Goal: Task Accomplishment & Management: Use online tool/utility

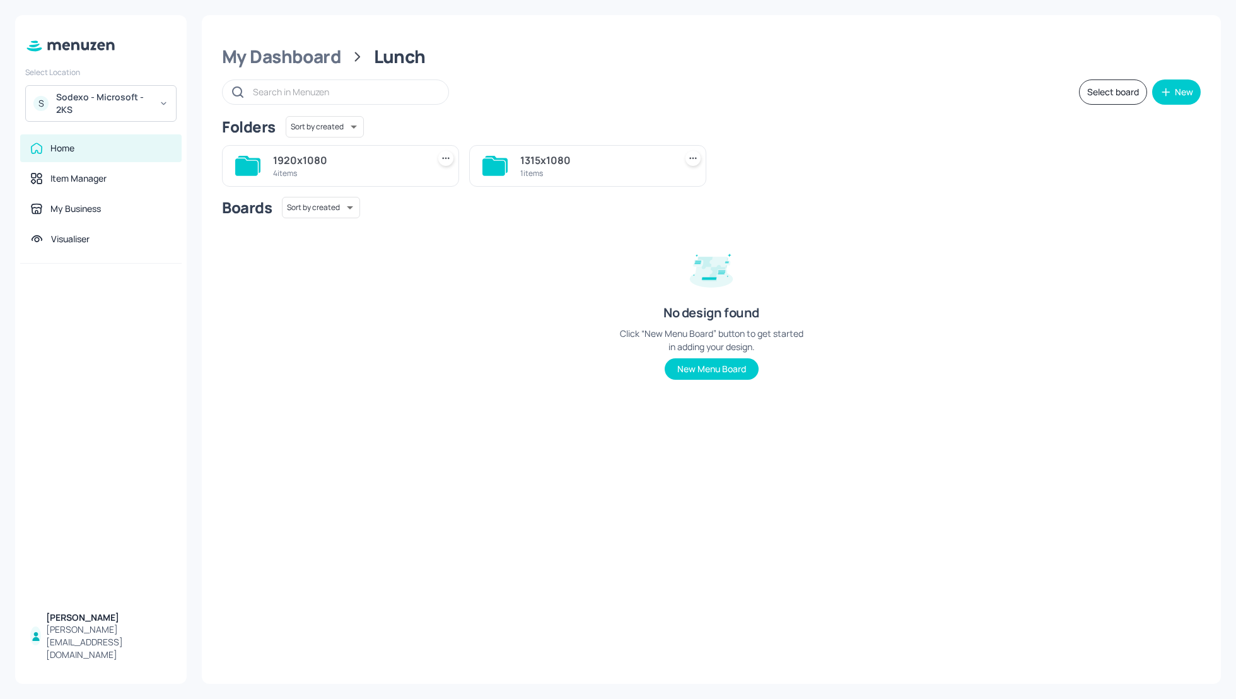
click at [289, 156] on div "1920x1080" at bounding box center [348, 160] width 150 height 15
click at [1024, 161] on div "WK1" at bounding box center [1090, 160] width 150 height 15
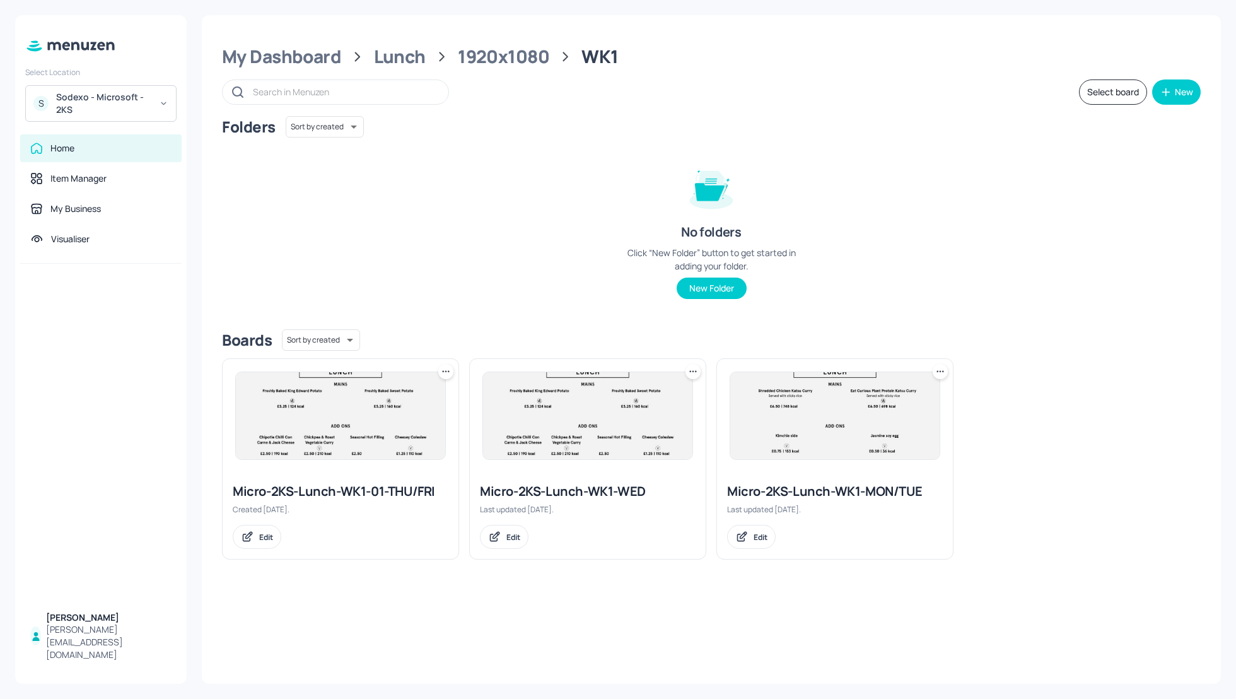
click at [605, 493] on div "Micro-2KS-Lunch-WK1-WED" at bounding box center [588, 491] width 216 height 18
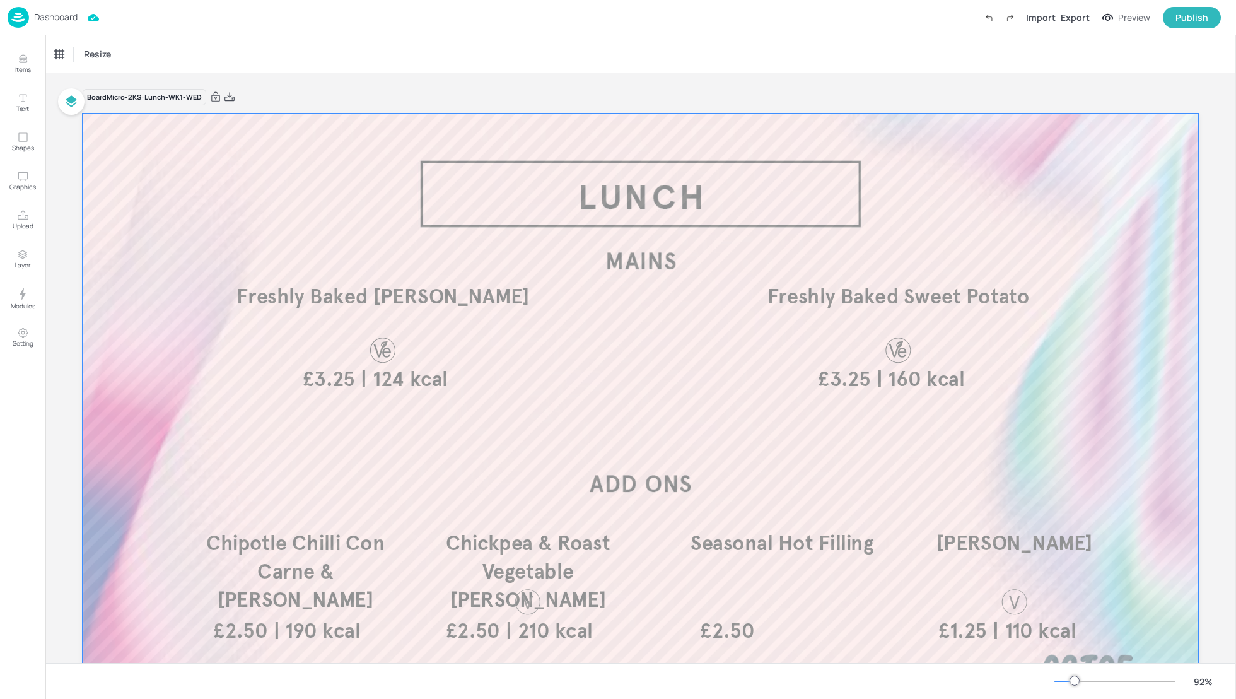
click at [1214, 391] on div "Board Micro-2KS-Lunch-WK1-WED | 160 kcal £3.25 Freshly Baked Sweet Potato | 124…" at bounding box center [640, 423] width 1187 height 700
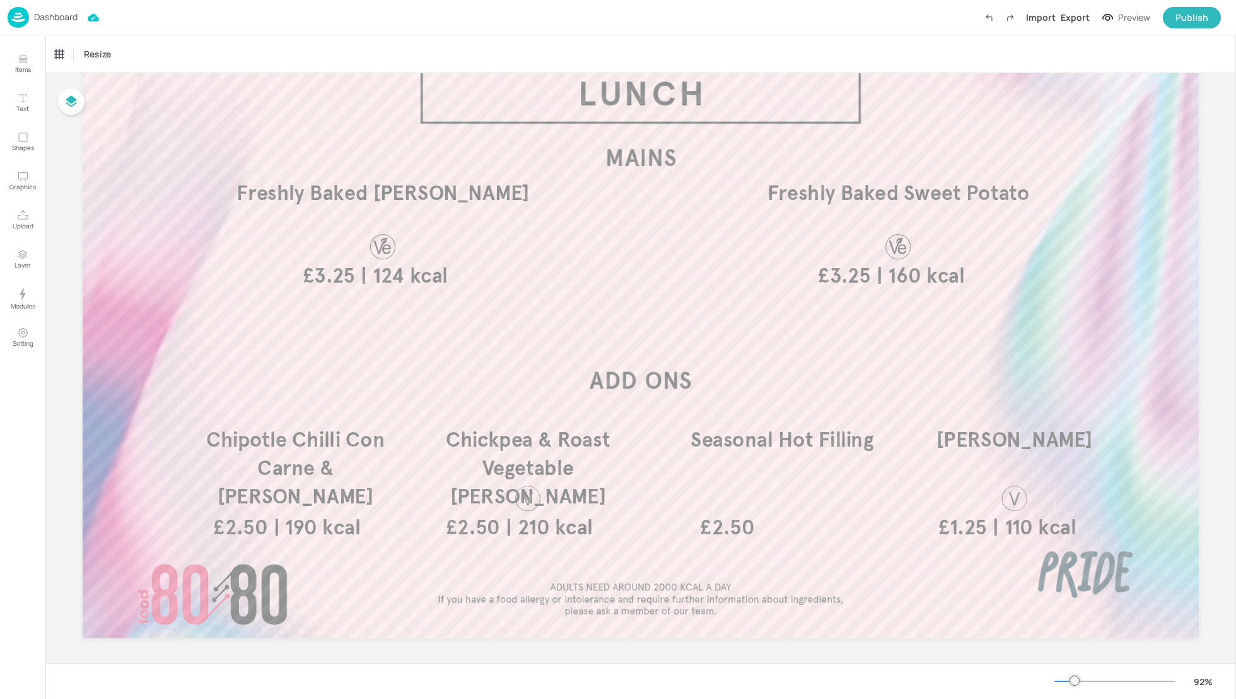
scroll to position [102, 0]
click at [312, 457] on p "Chipotle Chilli Con Carne & [PERSON_NAME]" at bounding box center [295, 471] width 233 height 86
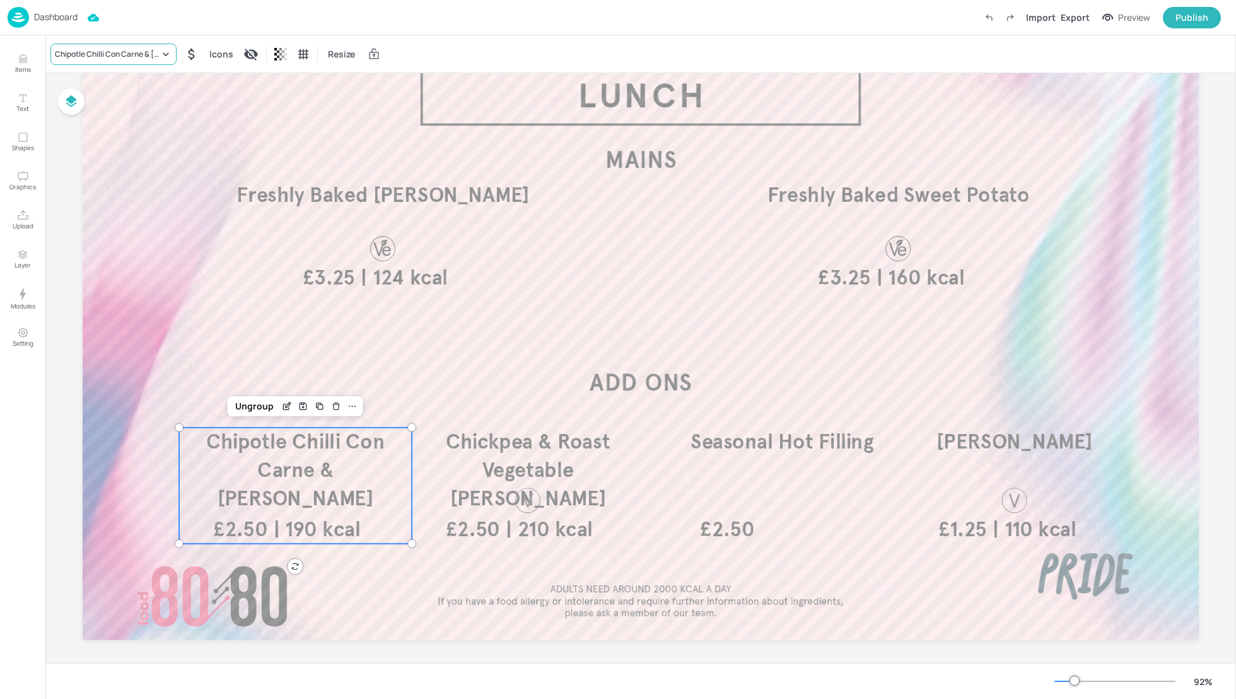
click at [97, 54] on div "Chipotle Chilli Con Carne & [PERSON_NAME]" at bounding box center [107, 54] width 105 height 11
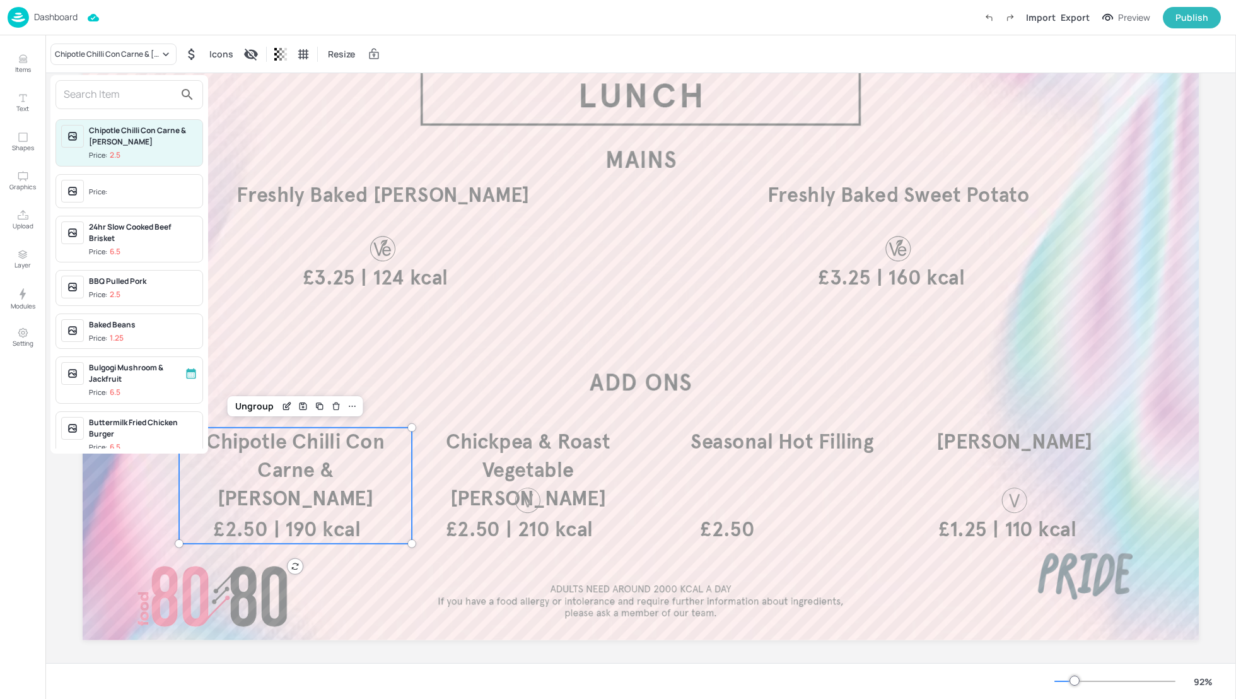
click at [94, 98] on input "text" at bounding box center [119, 95] width 111 height 20
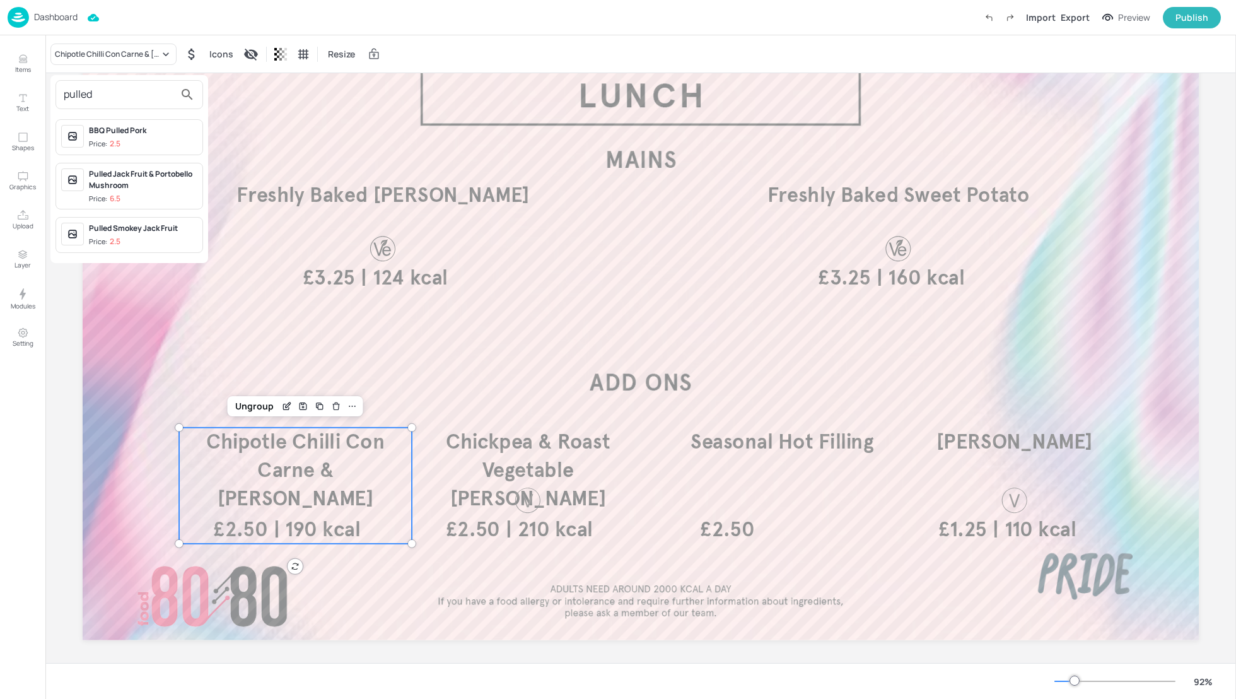
type input "pulled"
click at [424, 45] on div at bounding box center [618, 349] width 1236 height 699
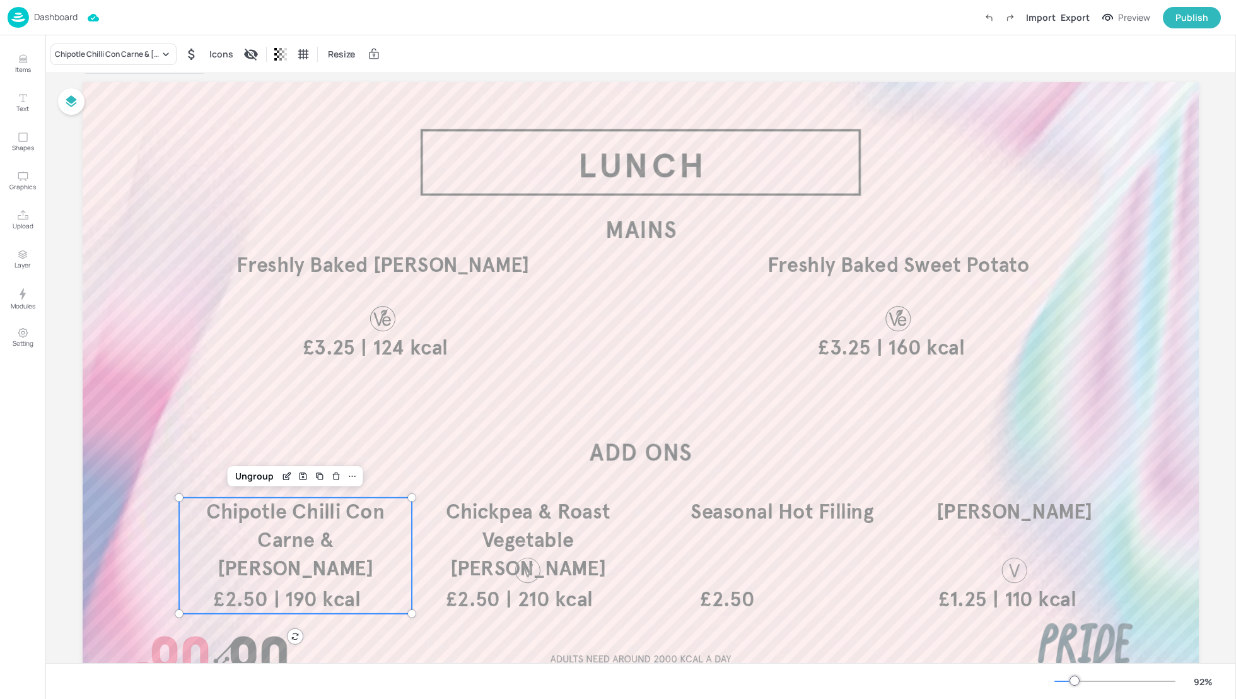
scroll to position [7, 0]
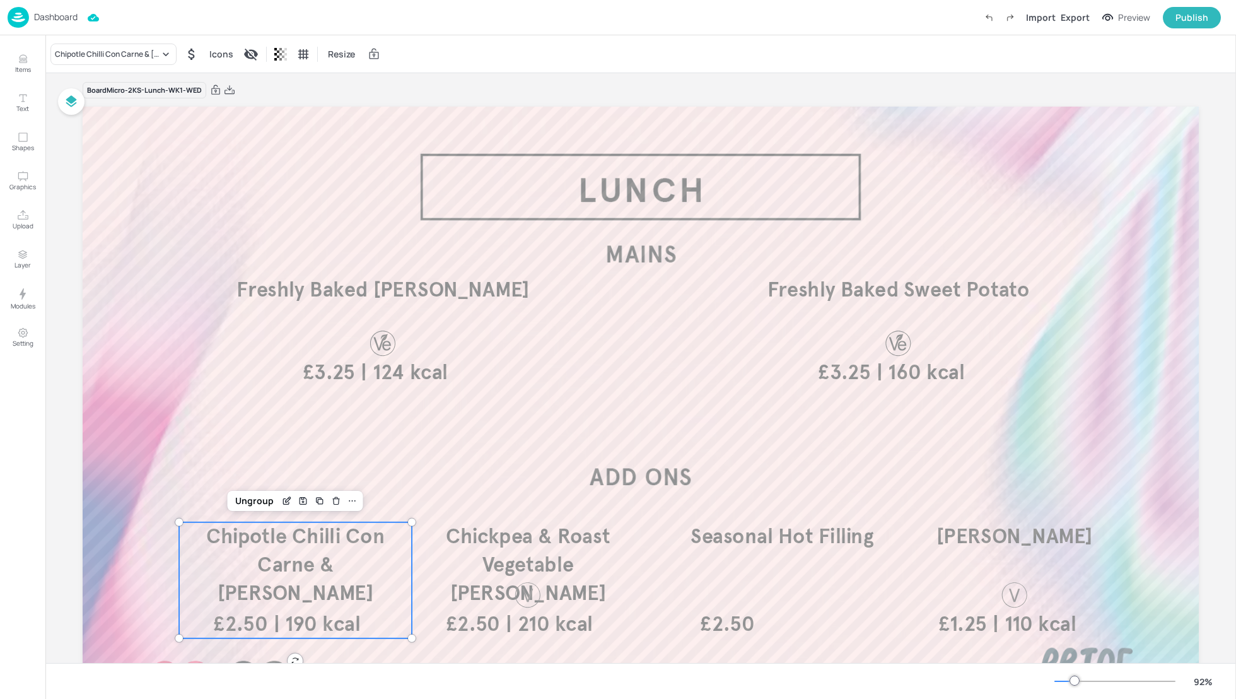
click at [47, 19] on p "Dashboard" at bounding box center [56, 17] width 44 height 9
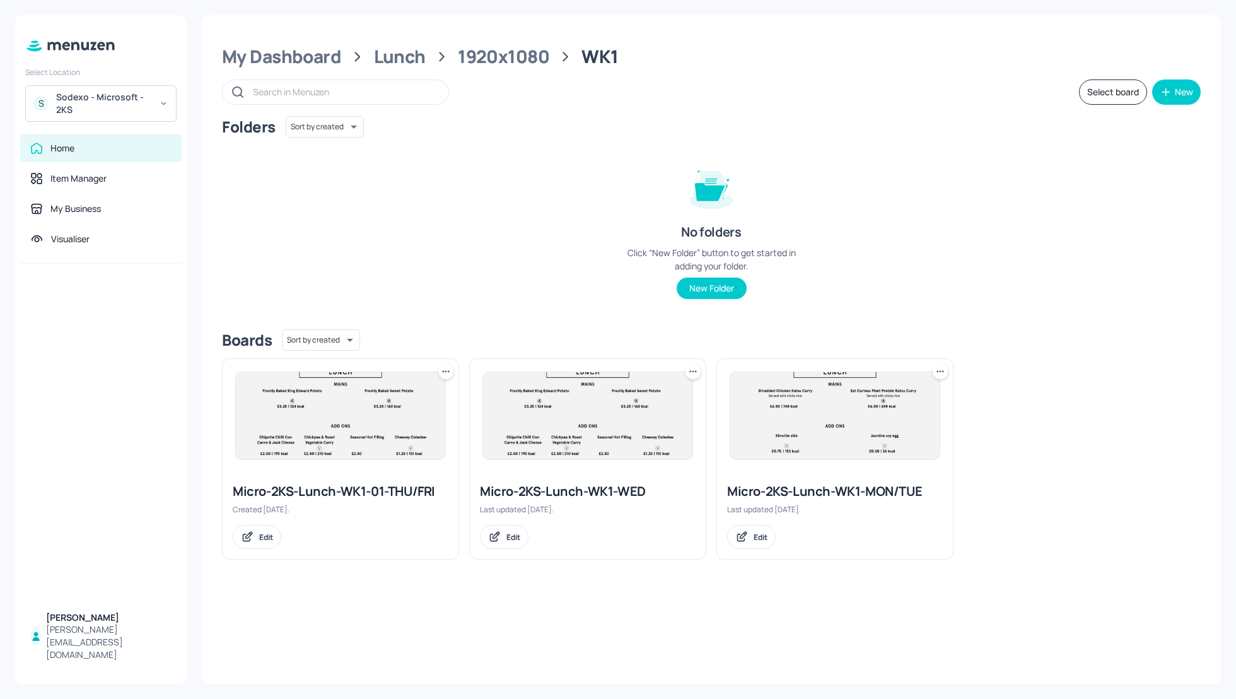
click at [1172, 362] on div "Micro-2KS-Lunch-WK1-01-THU/FRI Created [DATE]. Edit Micro-2KS-Lunch-WK1-WED Las…" at bounding box center [706, 453] width 989 height 211
click at [306, 61] on div "My Dashboard" at bounding box center [281, 56] width 119 height 23
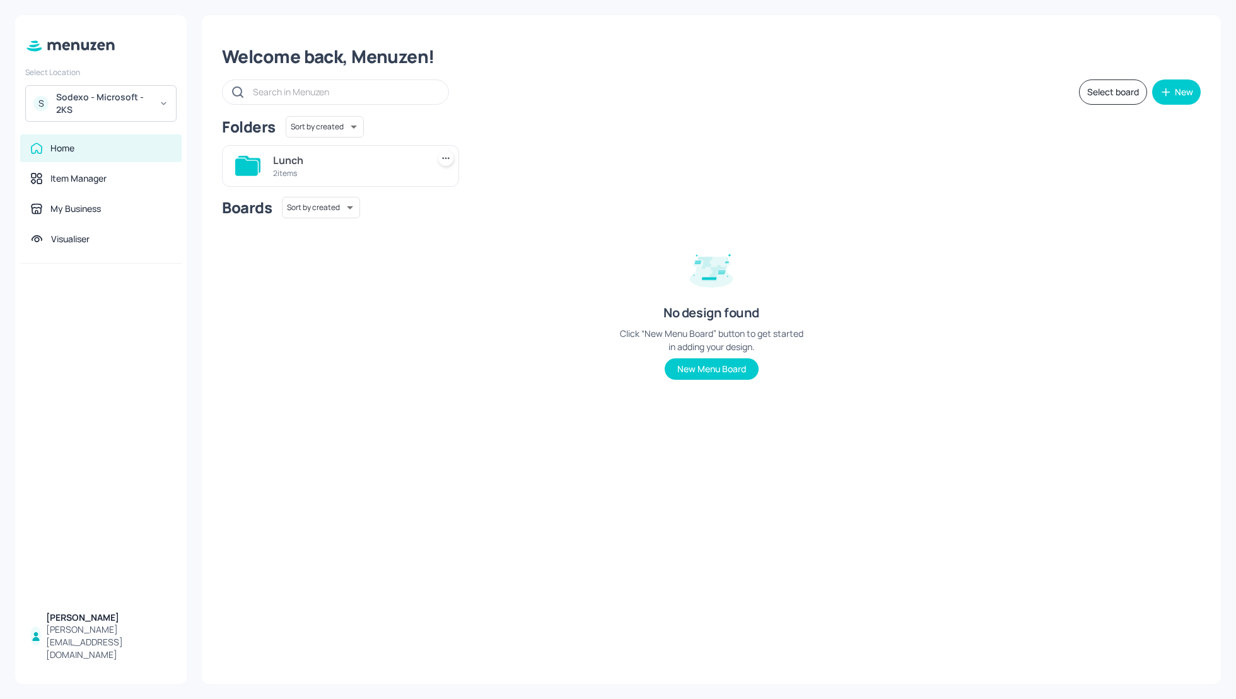
click at [284, 164] on div "Lunch" at bounding box center [348, 160] width 150 height 15
click at [554, 159] on div "1315x1080" at bounding box center [595, 160] width 150 height 15
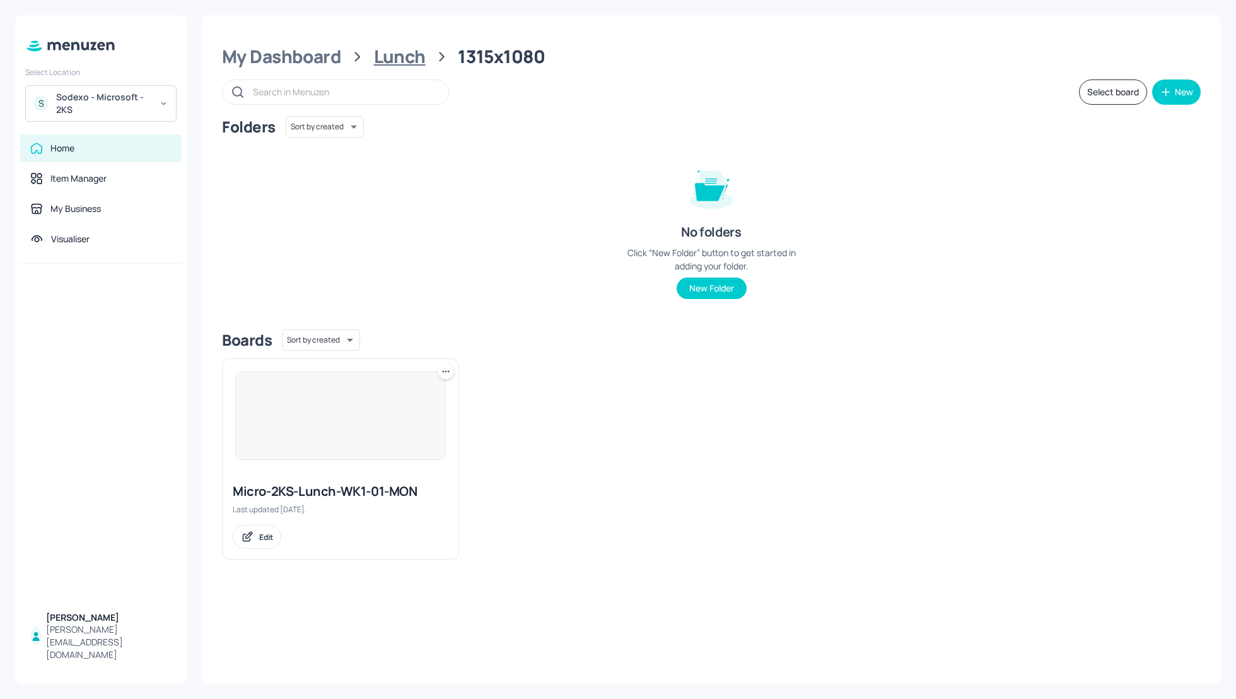
click at [385, 56] on div "Lunch" at bounding box center [400, 56] width 52 height 23
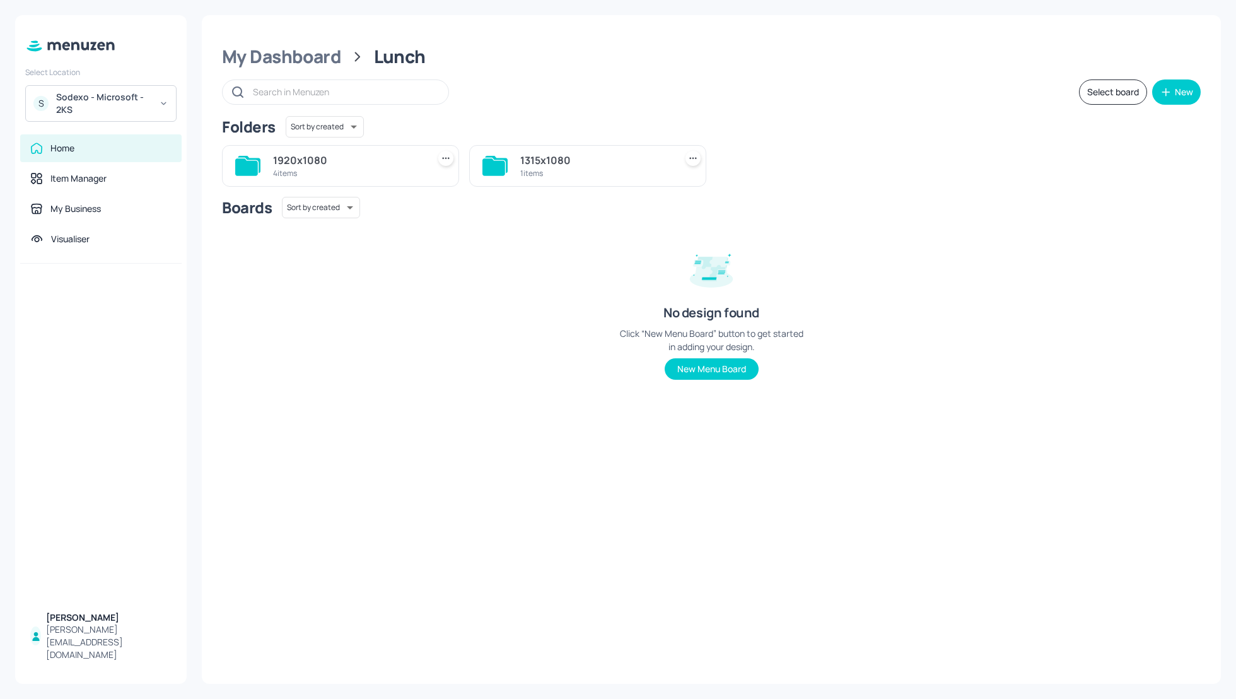
click at [776, 110] on div "My Dashboard Lunch Select board New Folders Sort by created id ​ 1920x1080 4 it…" at bounding box center [711, 349] width 1019 height 669
click at [829, 107] on div "My Dashboard Lunch Select board New Folders Sort by created id ​ 1920x1080 4 it…" at bounding box center [711, 349] width 1019 height 669
click at [465, 74] on div "My Dashboard Lunch Select board New Folders Sort by created id ​ 1920x1080 4 it…" at bounding box center [711, 349] width 1019 height 669
click at [84, 102] on div "Sodexo - Microsoft - 2KS" at bounding box center [103, 103] width 95 height 25
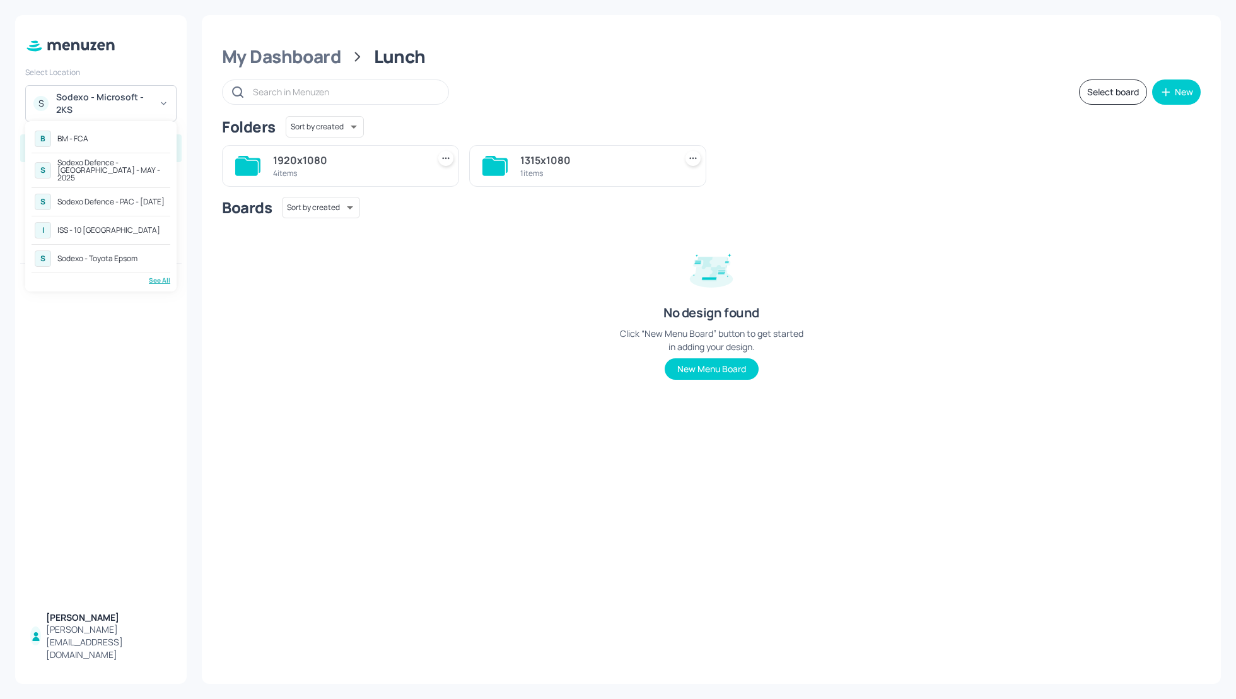
click at [79, 143] on div "BM - FCA" at bounding box center [72, 139] width 31 height 8
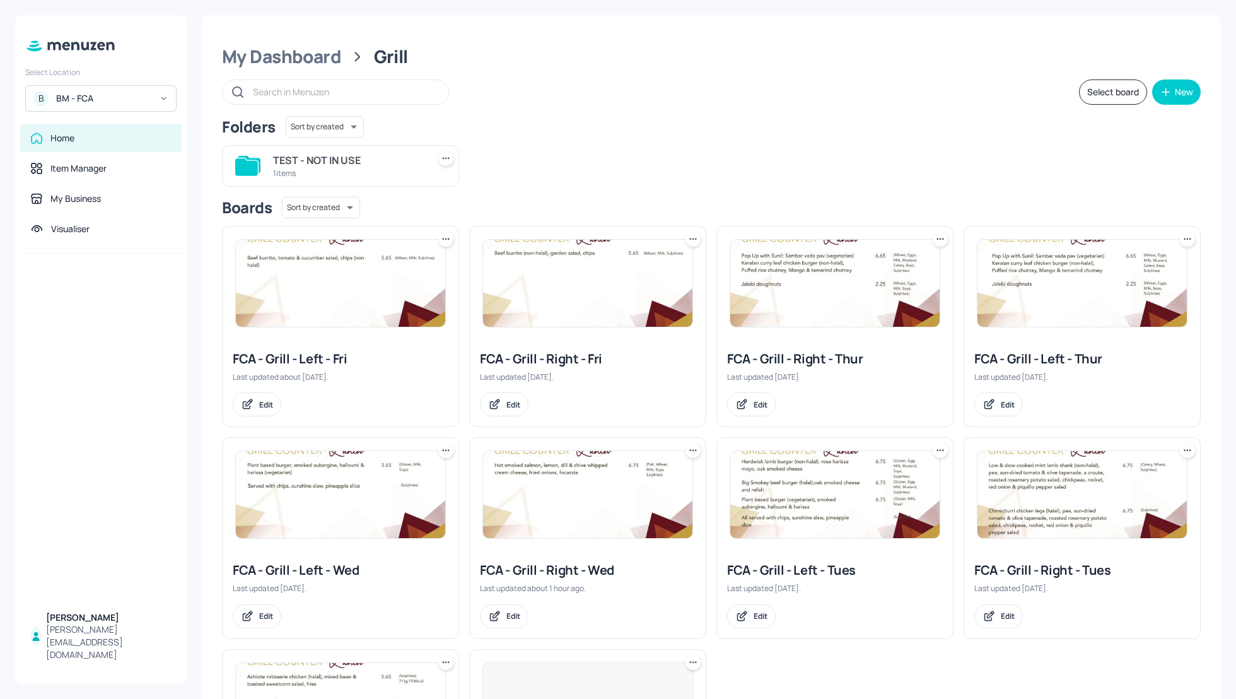
click at [563, 564] on div "FCA - Grill - Right - Wed" at bounding box center [588, 570] width 216 height 18
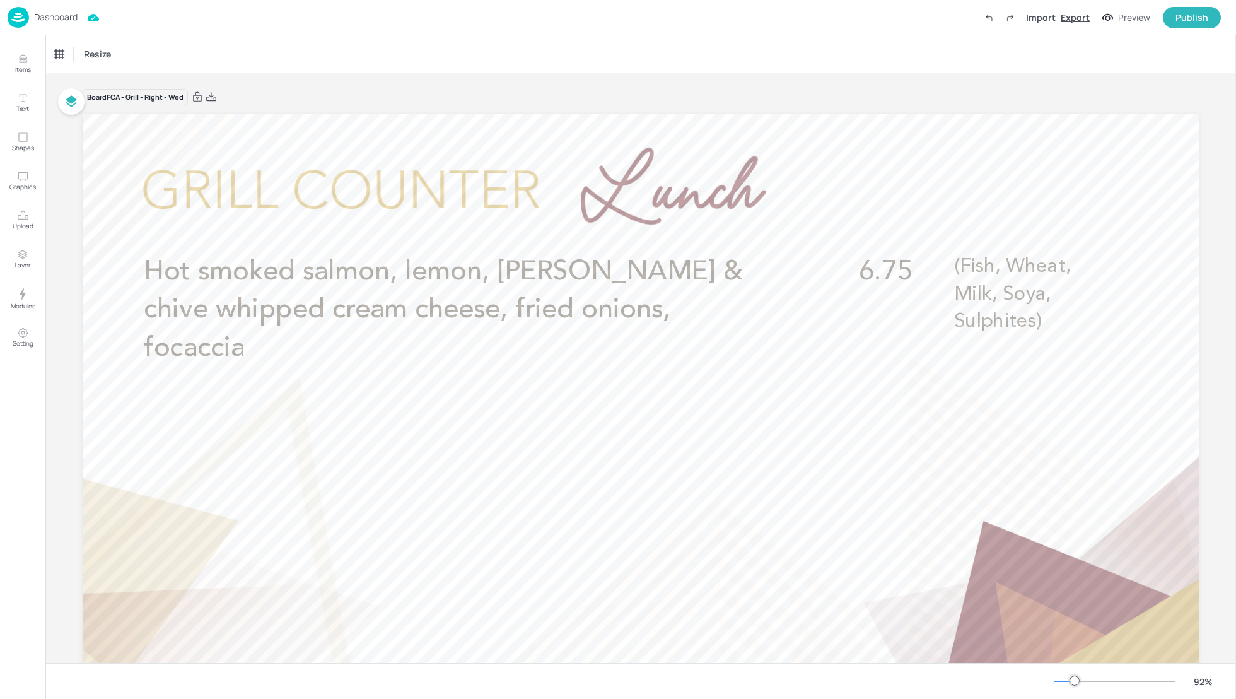
click at [1080, 15] on div "Export" at bounding box center [1075, 17] width 29 height 13
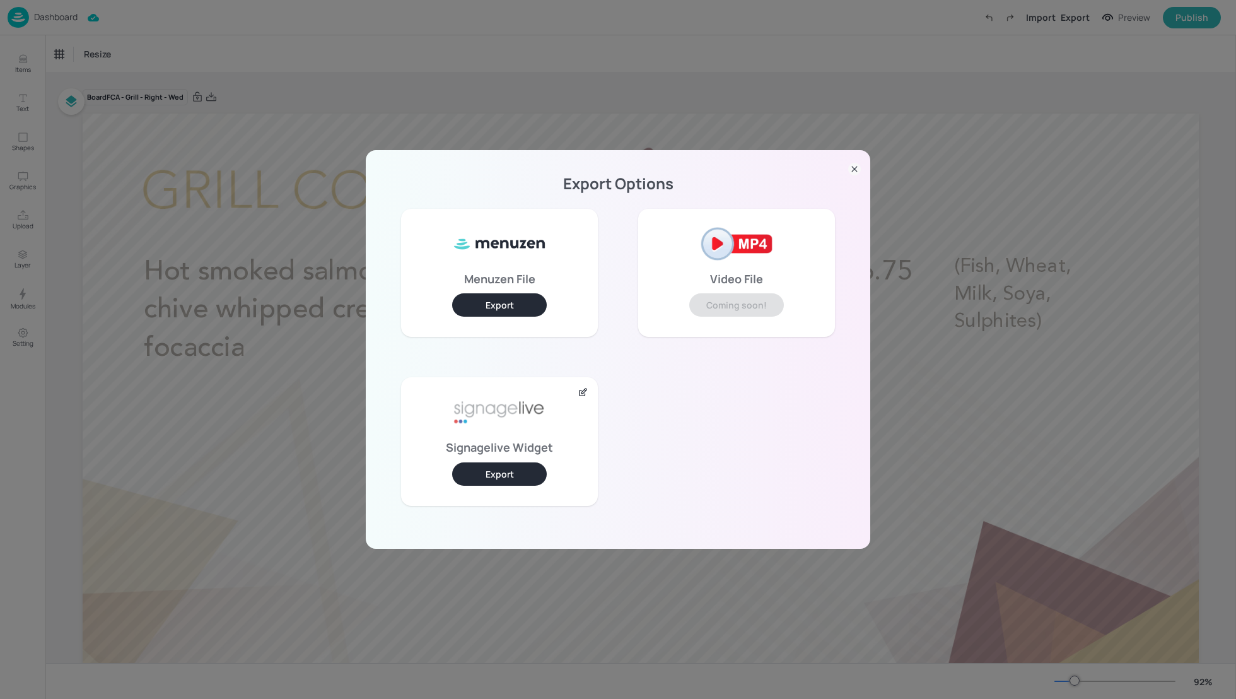
click at [502, 471] on button "Export" at bounding box center [499, 473] width 95 height 23
